Goal: Task Accomplishment & Management: Manage account settings

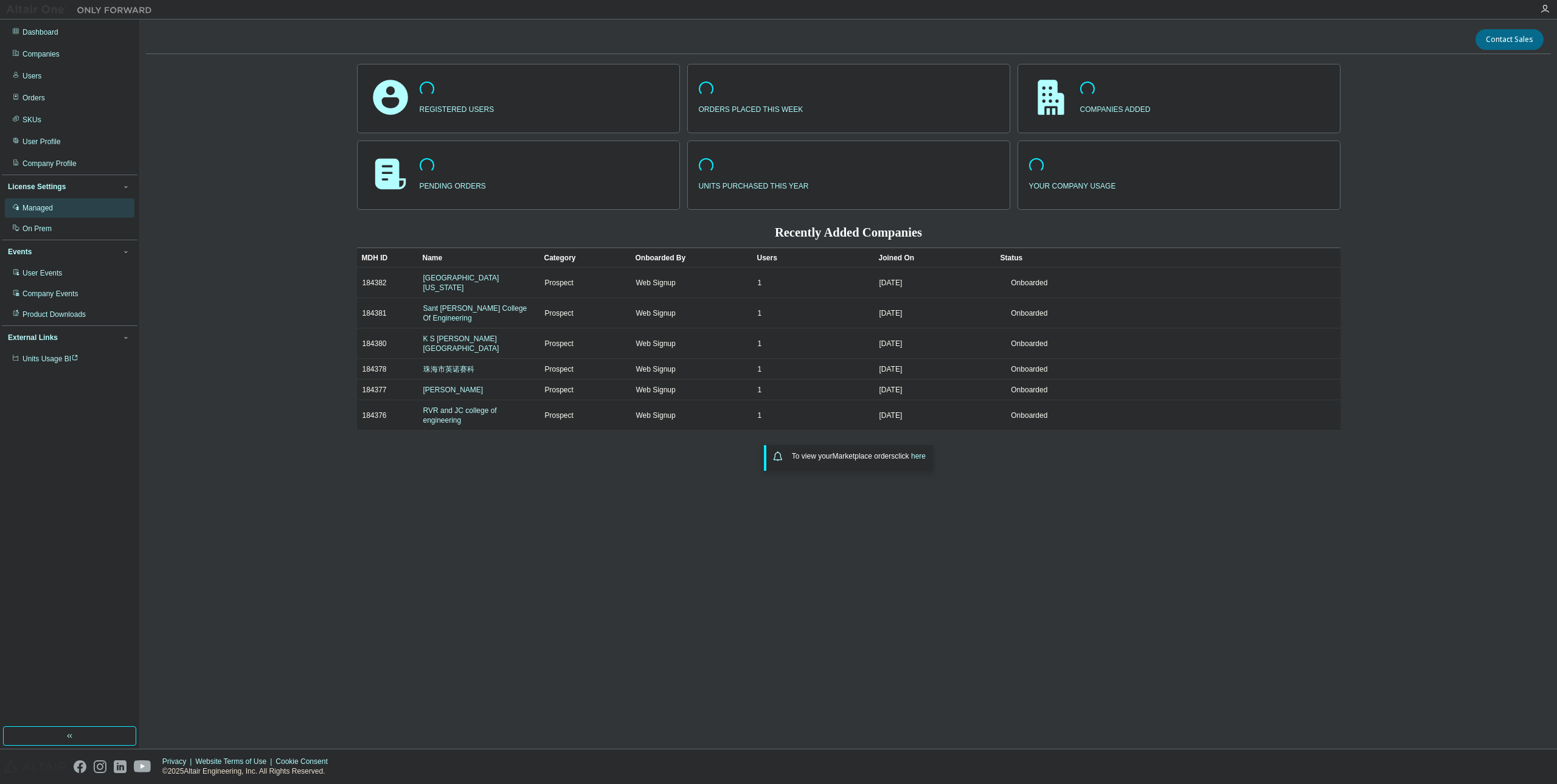
click at [60, 210] on div "Managed" at bounding box center [69, 208] width 130 height 19
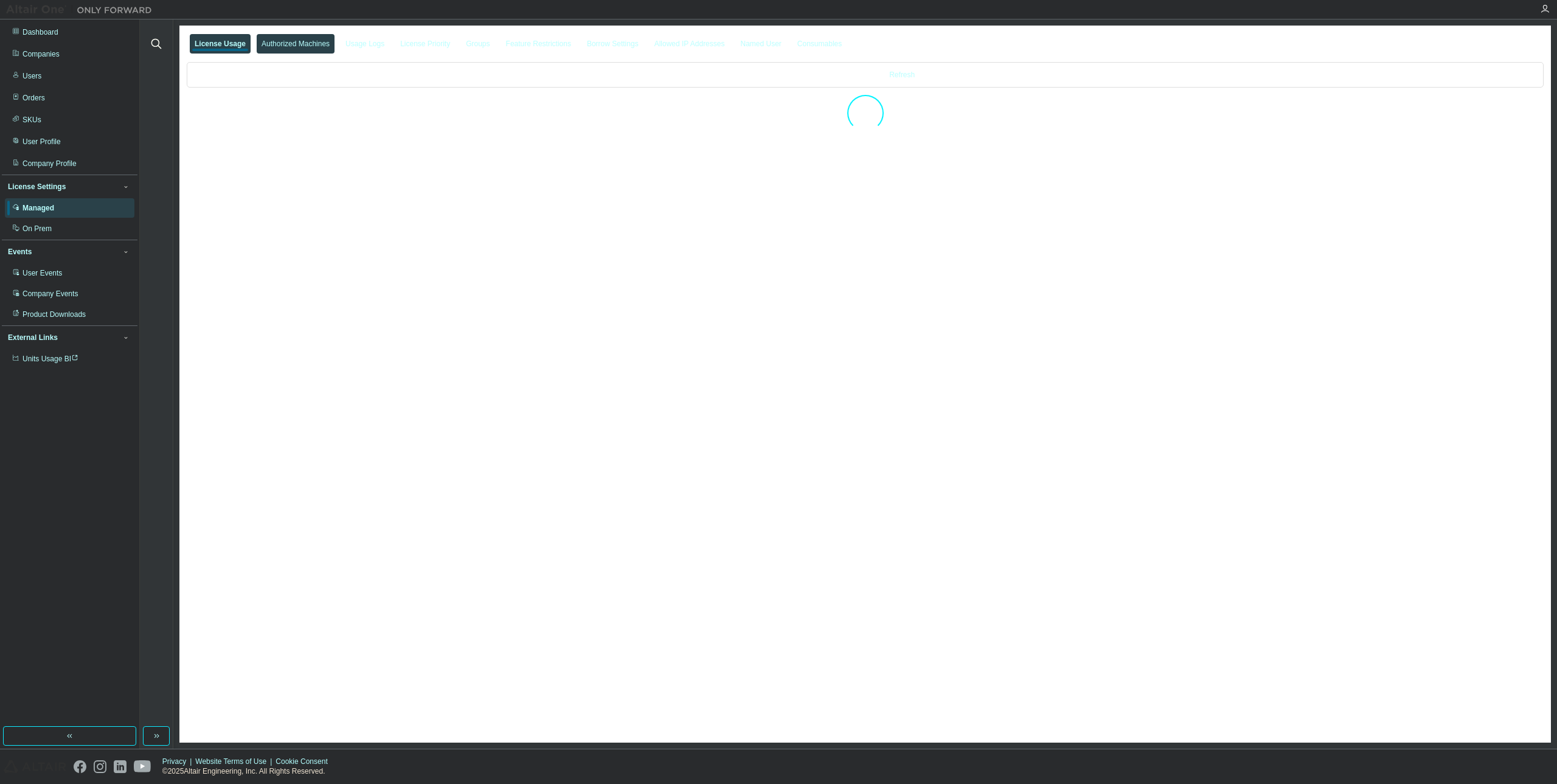
click at [313, 46] on div "Authorized Machines" at bounding box center [296, 44] width 69 height 10
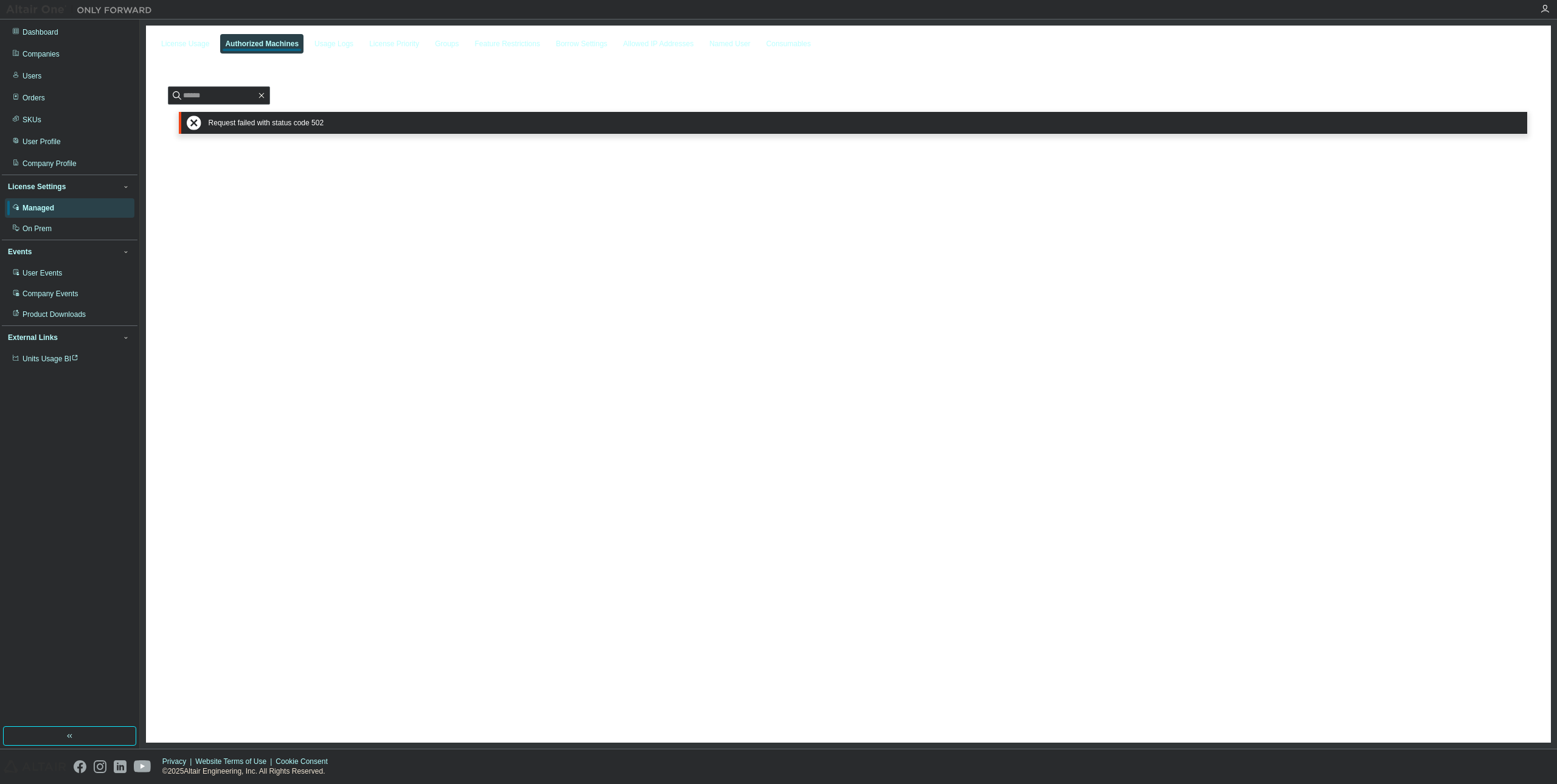
click at [247, 236] on div "License Usage Authorized Machines Usage Logs License Priority Groups Feature Re…" at bounding box center [848, 384] width 1405 height 717
click at [276, 41] on div "Authorized Machines" at bounding box center [261, 44] width 73 height 10
click at [315, 123] on div "Request failed with status code 502" at bounding box center [865, 122] width 1313 height 9
click at [180, 39] on div "License Usage" at bounding box center [185, 44] width 48 height 10
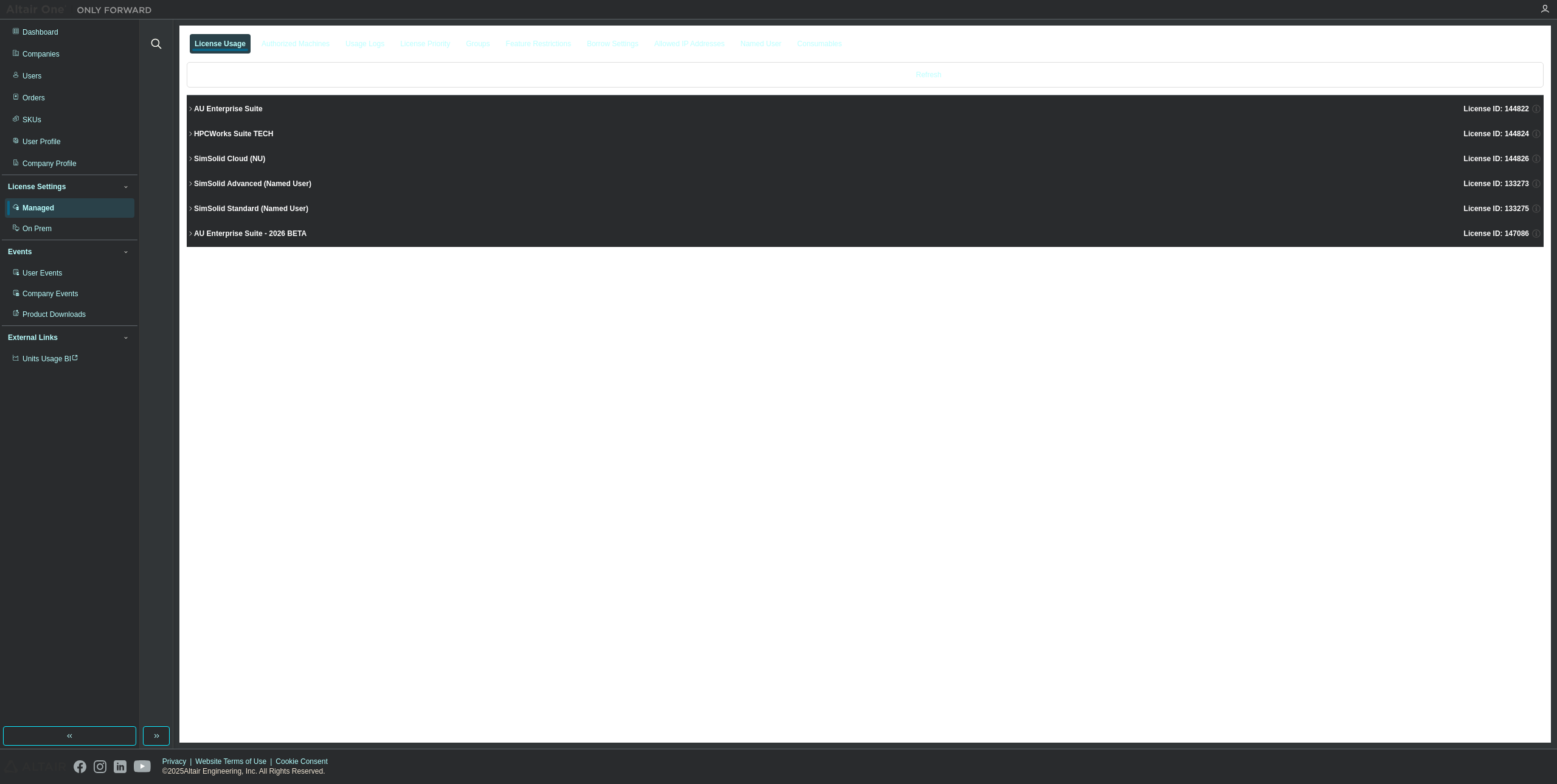
drag, startPoint x: 228, startPoint y: 284, endPoint x: 224, endPoint y: 288, distance: 5.7
click at [228, 284] on div "License Usage Authorized Machines Usage Logs License Priority Groups Feature Re…" at bounding box center [866, 384] width 1372 height 717
click at [297, 36] on div "Authorized Machines" at bounding box center [295, 44] width 78 height 19
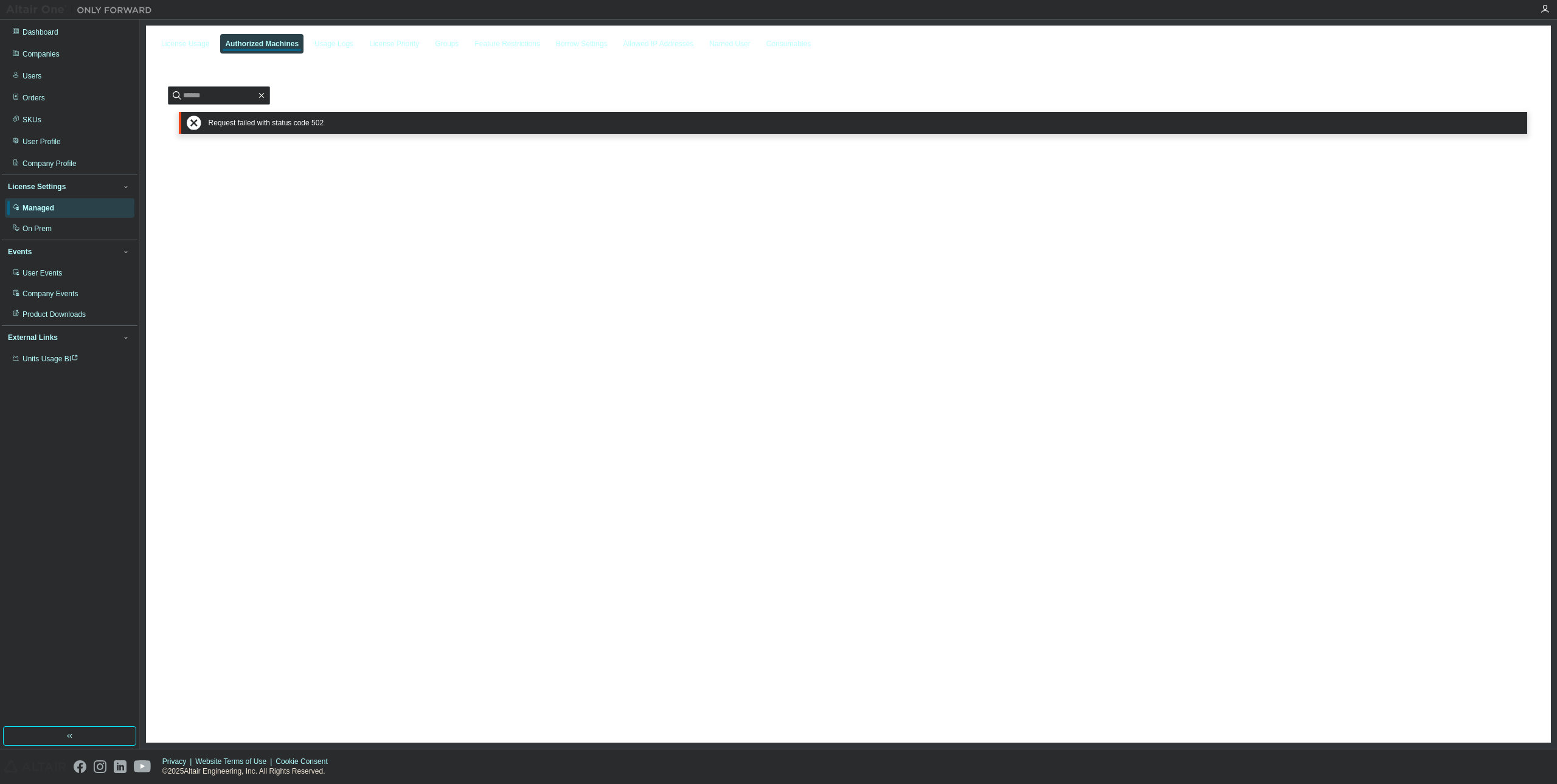
click at [315, 120] on div "Request failed with status code 502" at bounding box center [854, 122] width 1335 height 15
drag, startPoint x: 315, startPoint y: 120, endPoint x: 172, endPoint y: 97, distance: 144.8
click at [314, 119] on div "Request failed with status code 502" at bounding box center [854, 122] width 1335 height 15
click at [55, 53] on div "Companies" at bounding box center [41, 54] width 37 height 10
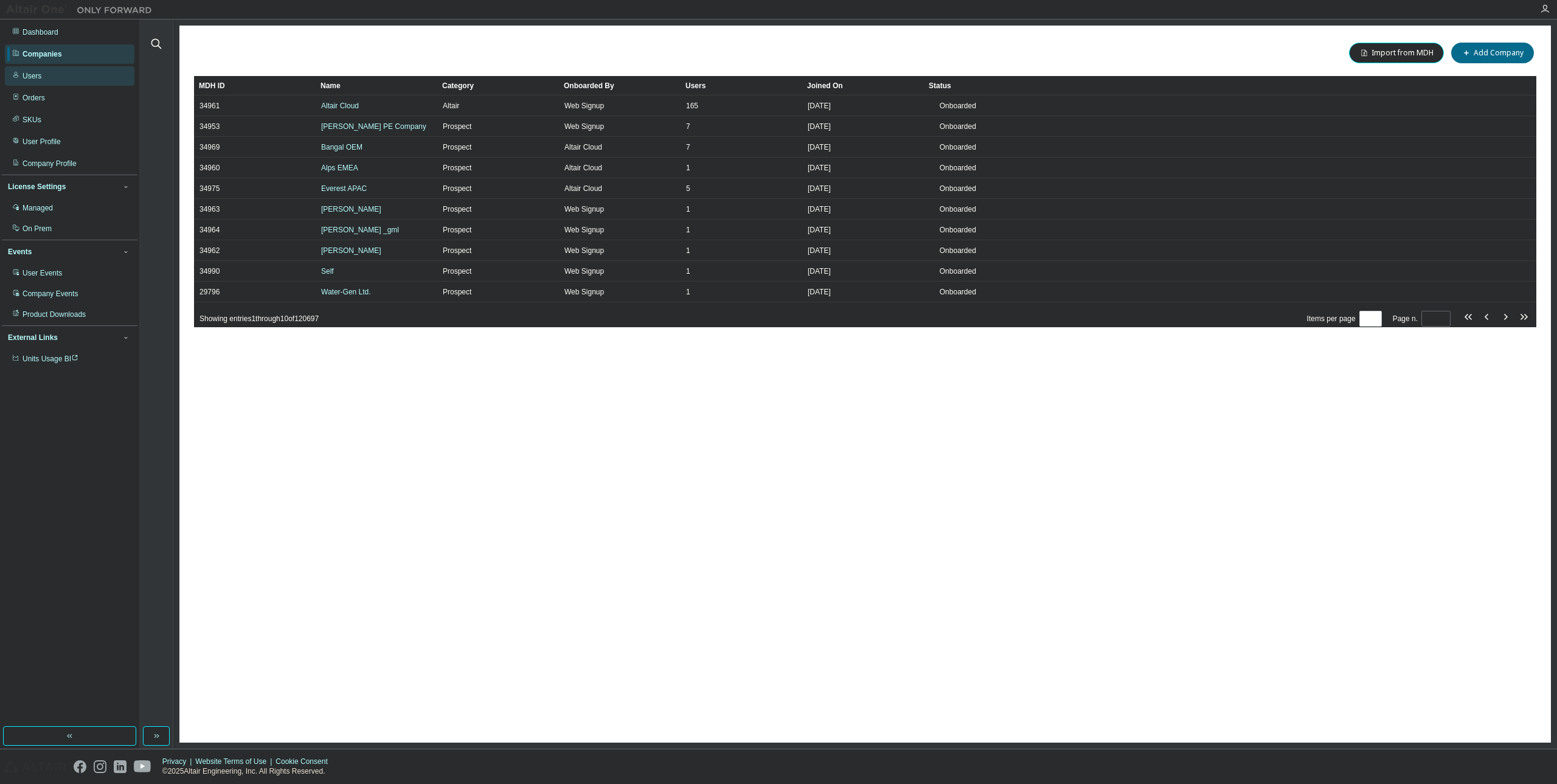
click at [46, 76] on div "Users" at bounding box center [69, 76] width 130 height 19
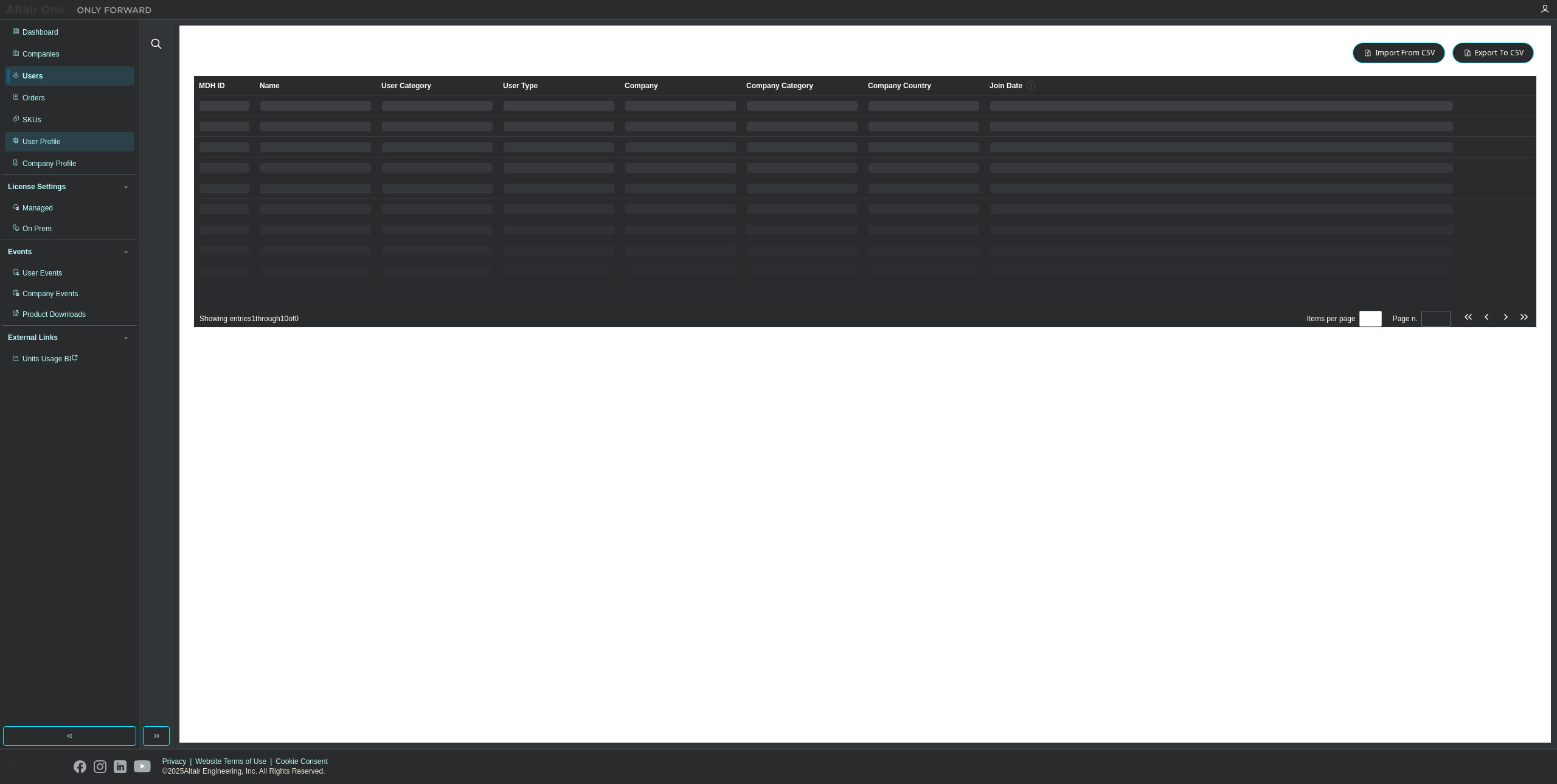
click at [50, 135] on div "User Profile" at bounding box center [69, 142] width 130 height 19
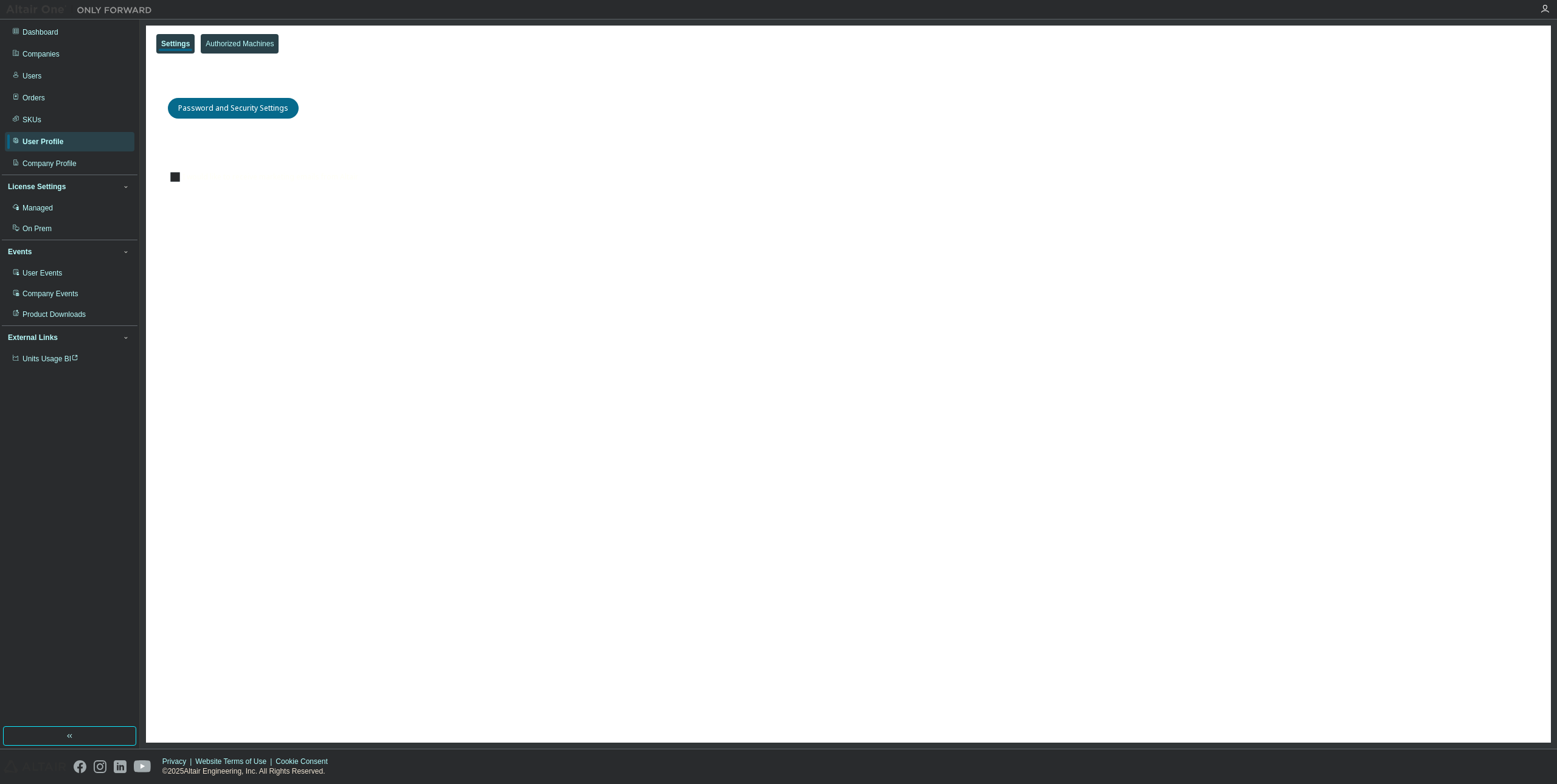
click at [239, 48] on div "Authorized Machines" at bounding box center [239, 44] width 69 height 10
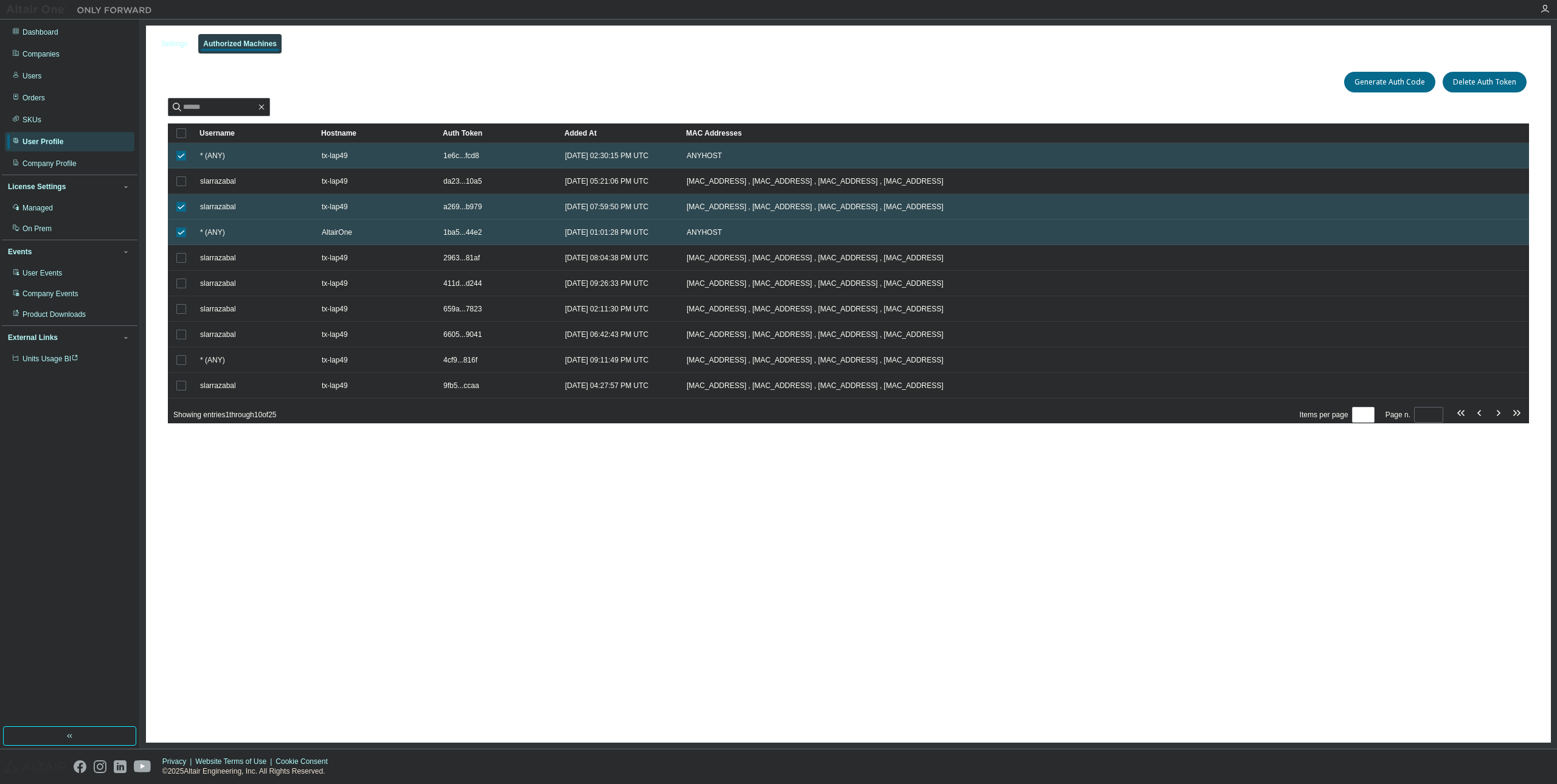
drag, startPoint x: 1013, startPoint y: 62, endPoint x: 976, endPoint y: 66, distance: 37.2
click at [1013, 61] on div "Authorized Machines (25) Generate Auth Code Delete Auth Token Clear Load Save S…" at bounding box center [848, 255] width 1390 height 400
click at [173, 155] on td at bounding box center [181, 156] width 27 height 26
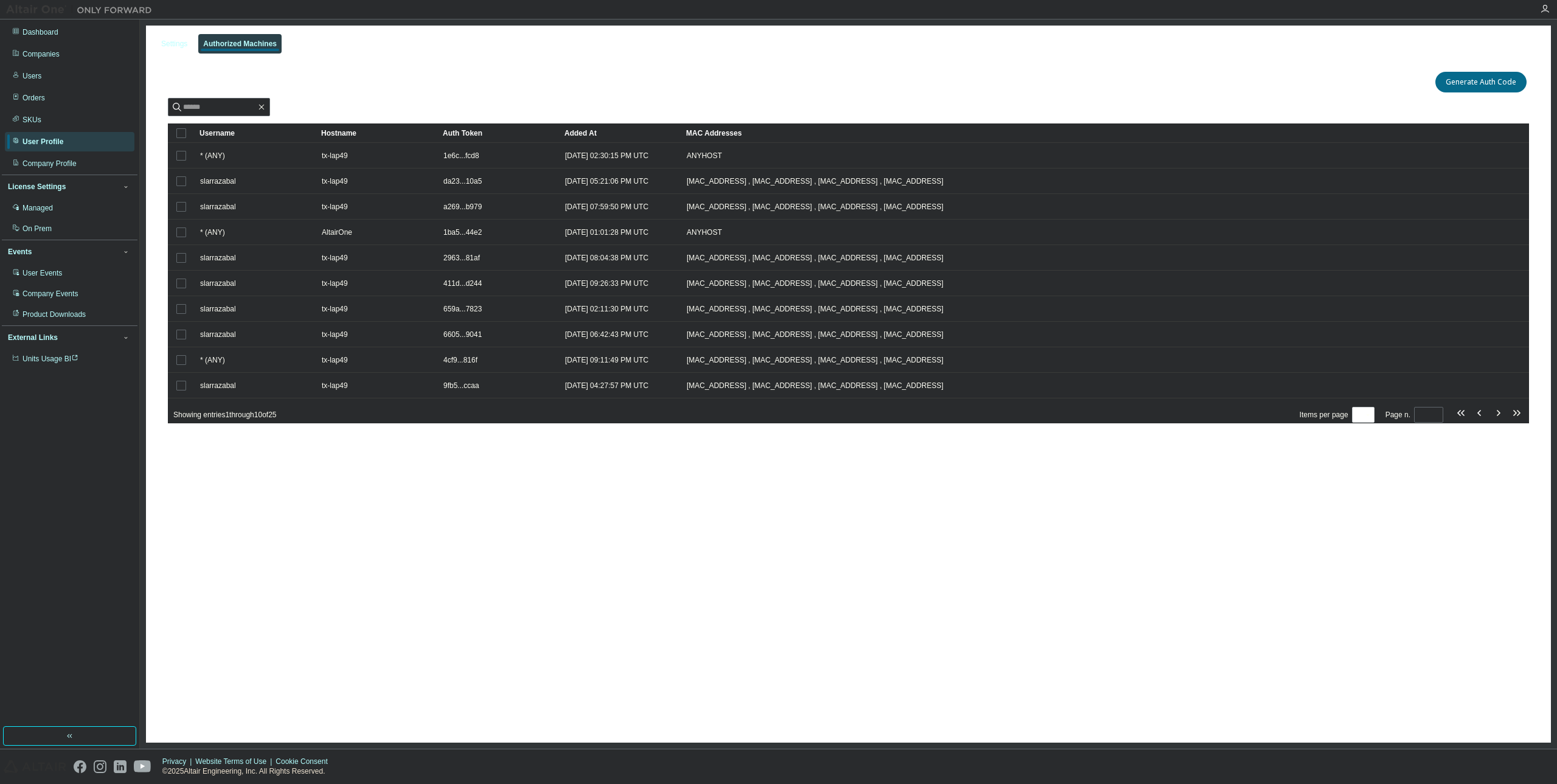
click at [953, 637] on div "Settings Authorized Machines Authorized Machines (25) Generate Auth Code Clear …" at bounding box center [848, 384] width 1405 height 717
